Goal: Task Accomplishment & Management: Manage account settings

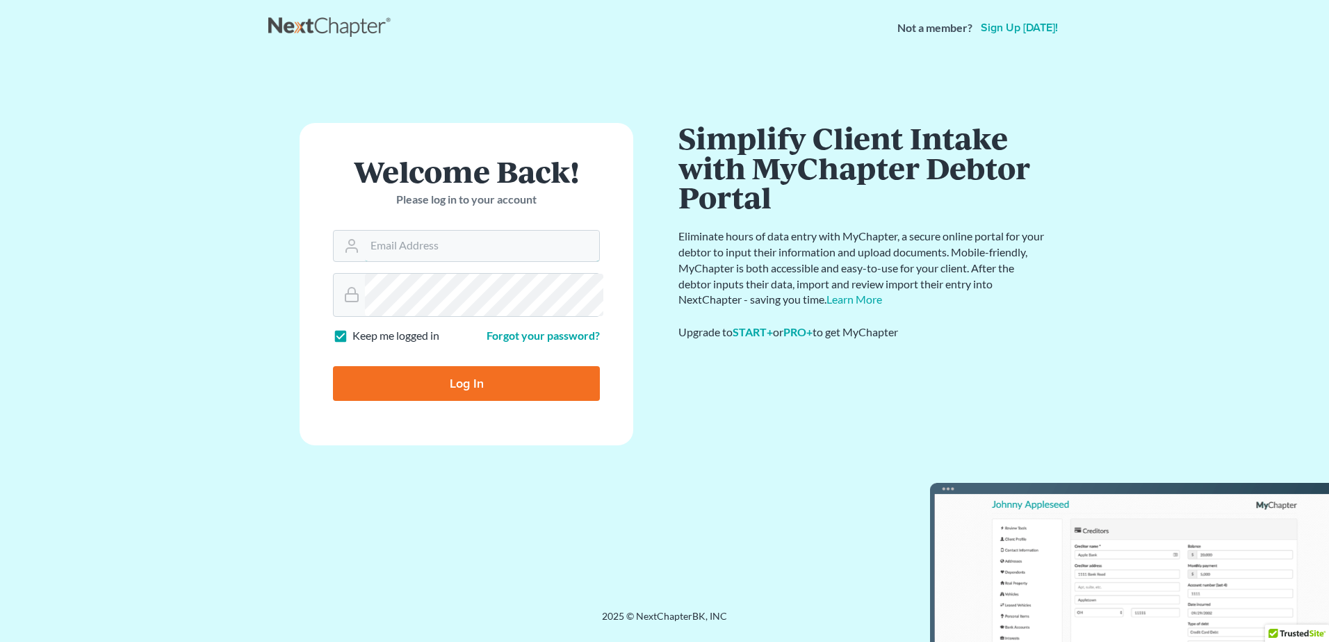
type input "[PERSON_NAME][EMAIL_ADDRESS][DOMAIN_NAME]"
click at [448, 401] on input "Log In" at bounding box center [466, 383] width 267 height 35
type input "Thinking..."
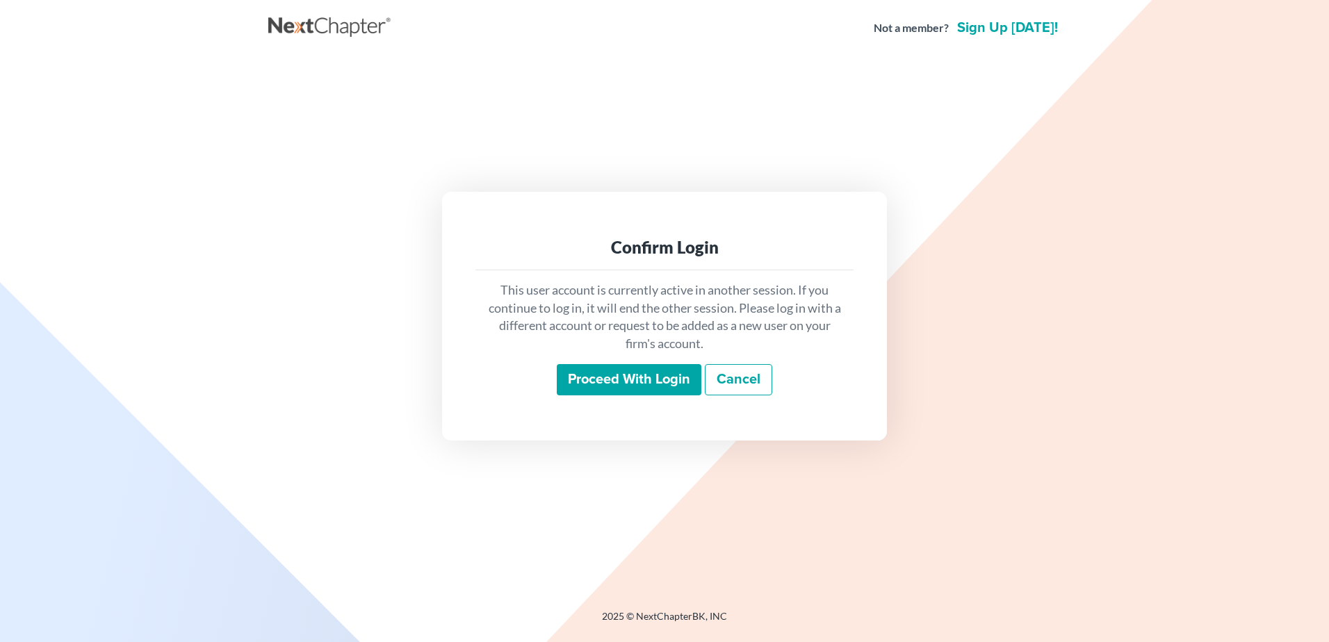
click at [663, 396] on input "Proceed with login" at bounding box center [629, 380] width 145 height 32
